Goal: Transaction & Acquisition: Purchase product/service

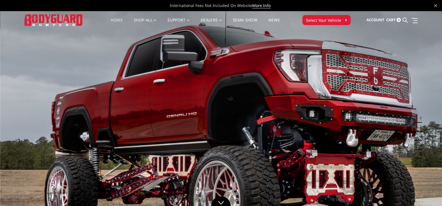
click at [404, 19] on icon at bounding box center [404, 20] width 5 height 5
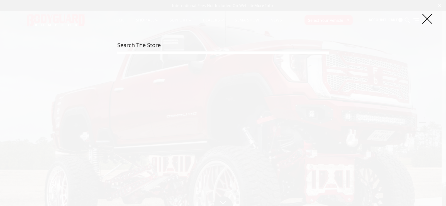
click at [166, 46] on input "Search" at bounding box center [222, 45] width 211 height 11
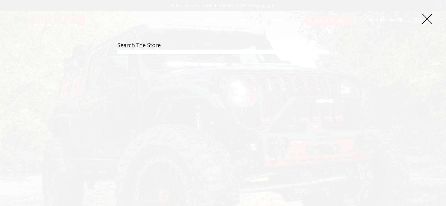
click at [196, 42] on input "Search" at bounding box center [222, 45] width 211 height 11
paste input "JEC24BYG"
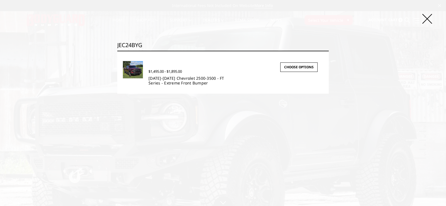
type input "JEC24BYG"
click at [183, 78] on link "[DATE]-[DATE] Chevrolet 2500-3500 - FT Series - Extreme Front Bumper" at bounding box center [186, 80] width 76 height 10
